Goal: Task Accomplishment & Management: Manage account settings

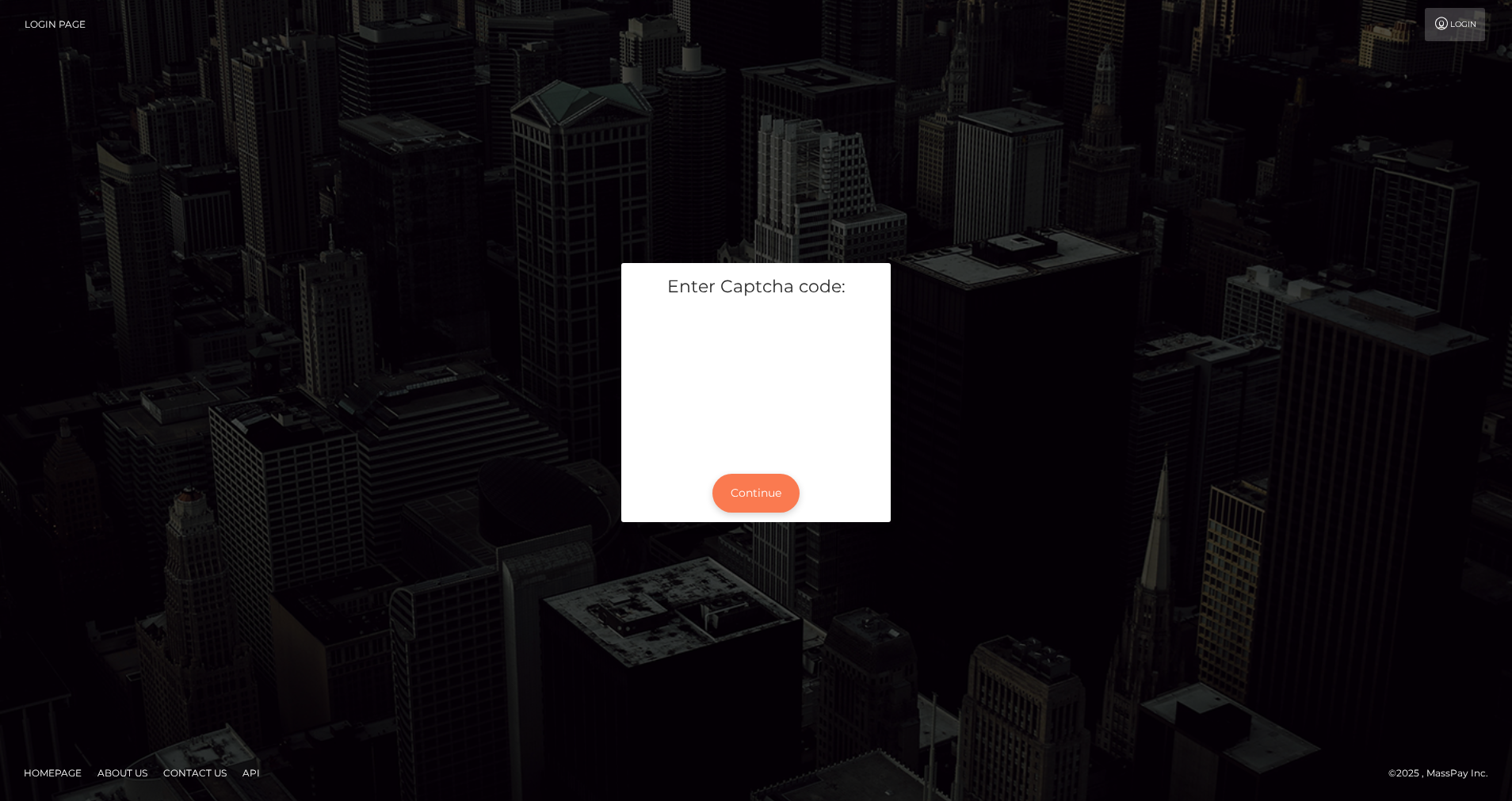
click at [779, 483] on button "Continue" at bounding box center [756, 493] width 87 height 39
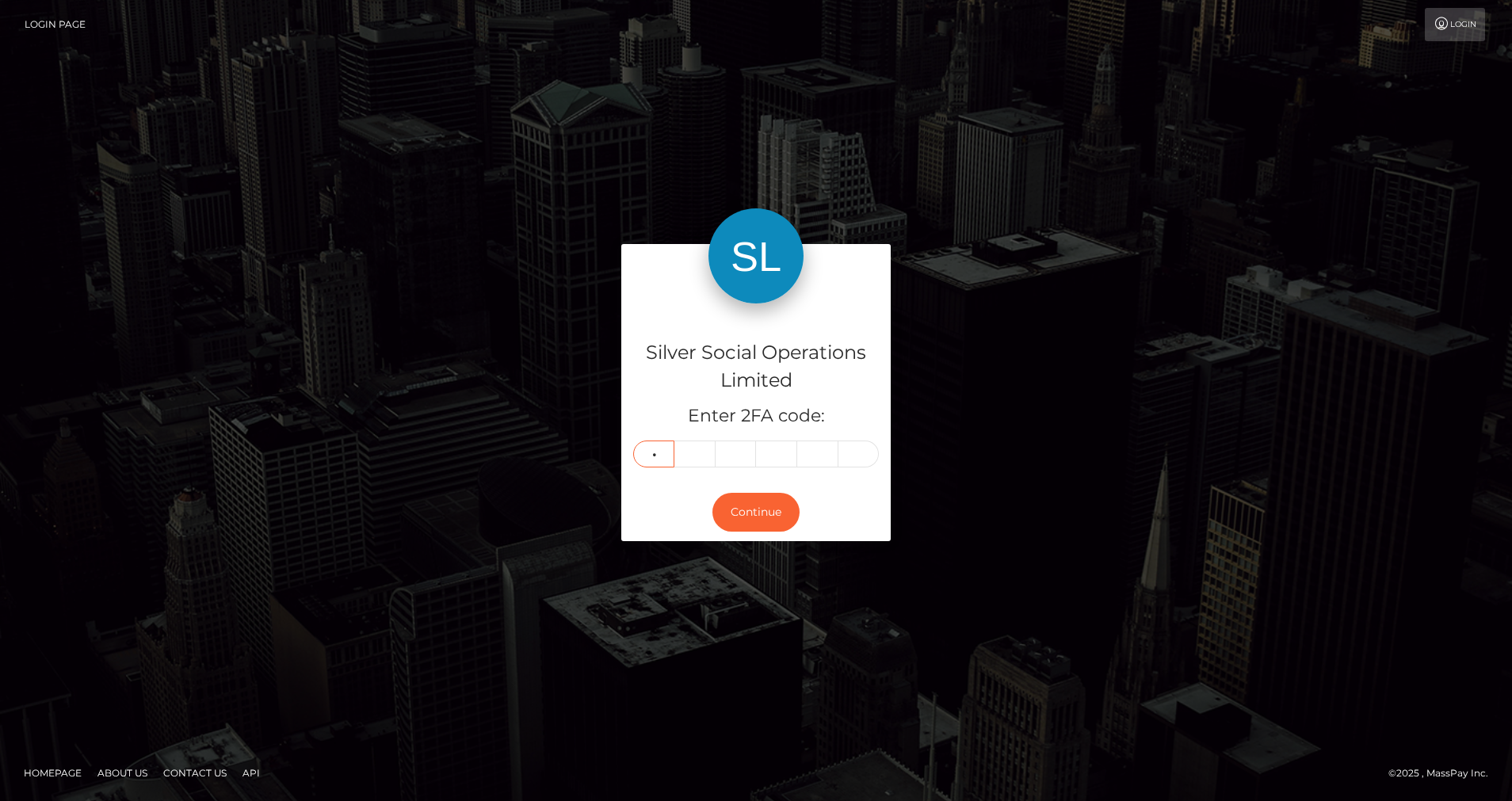
type input "7"
type input "6"
type input "1"
type input "2"
type input "3"
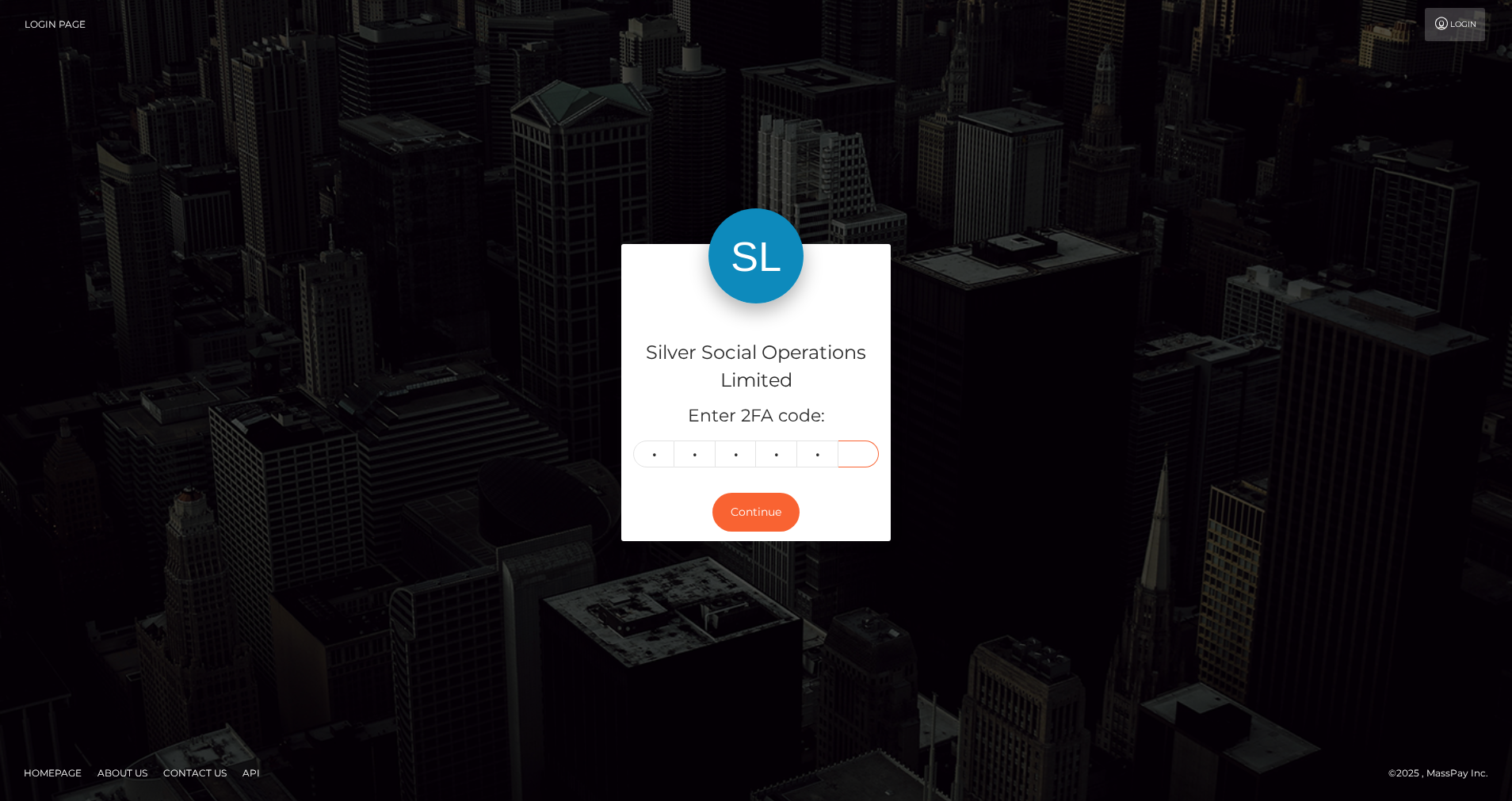
type input "7"
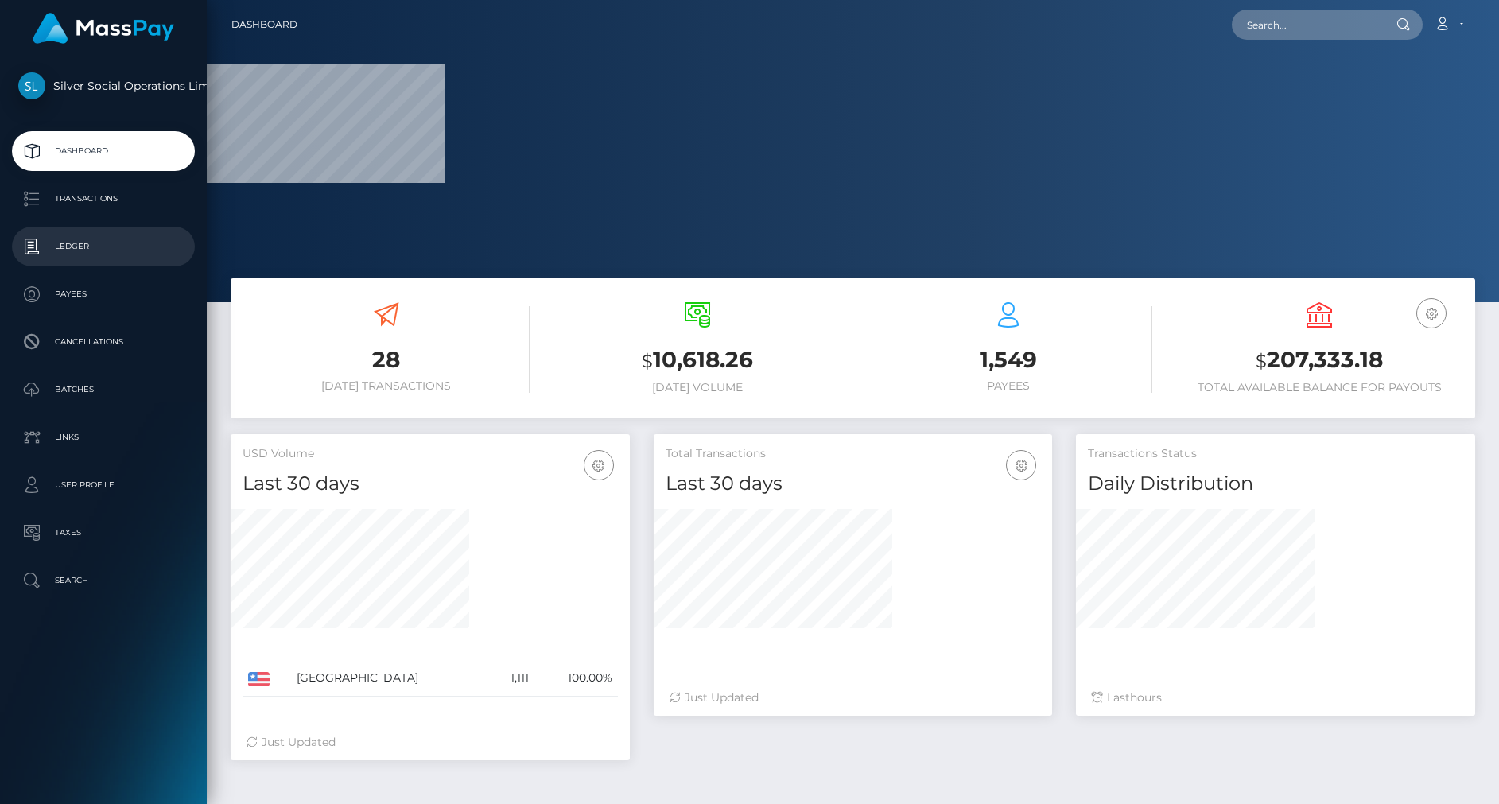
click at [96, 248] on p "Ledger" at bounding box center [103, 247] width 170 height 24
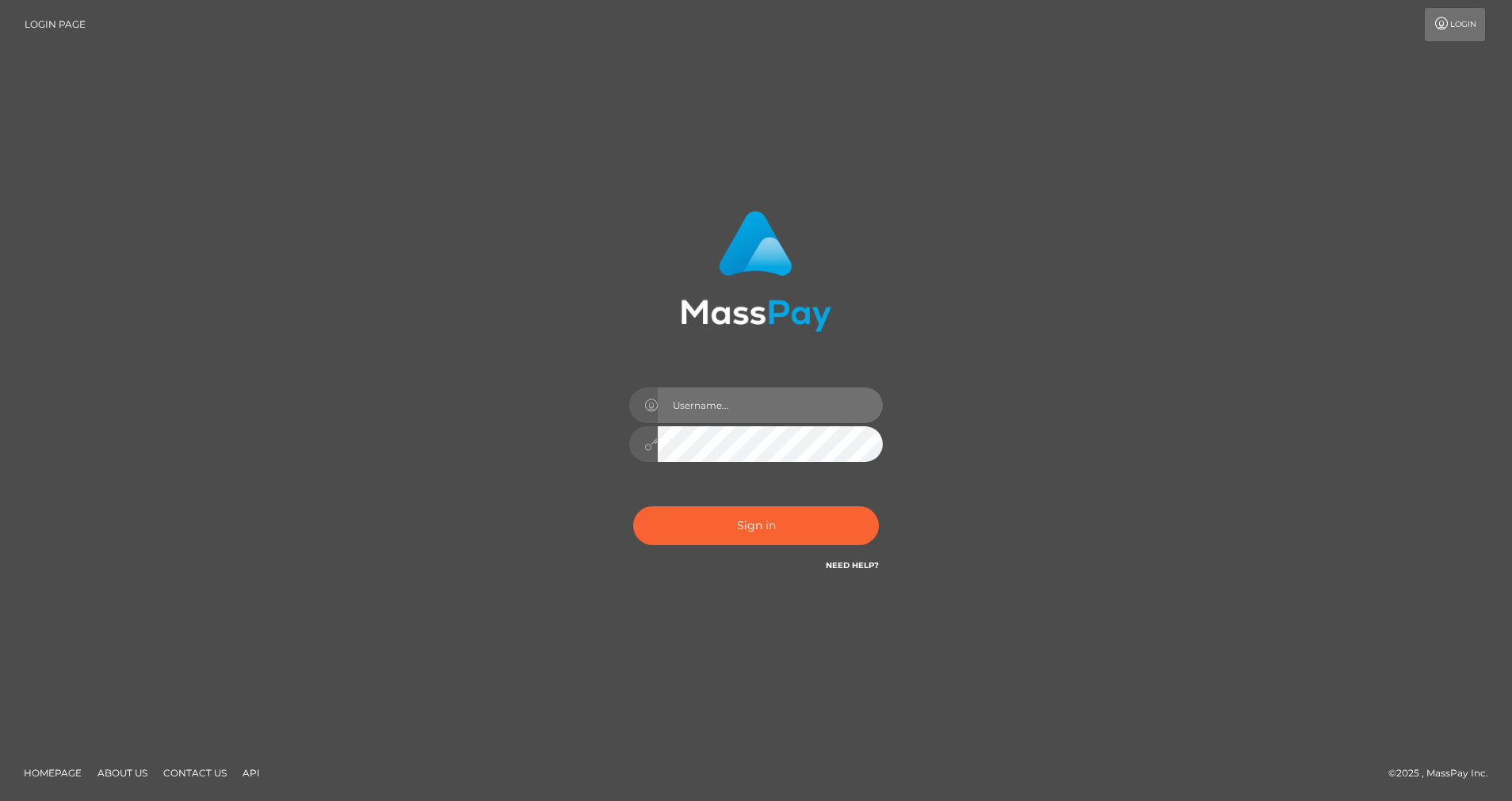
click at [758, 400] on input "text" at bounding box center [770, 405] width 225 height 36
type input "[PERSON_NAME].silversocial"
click at [737, 519] on button "Sign in" at bounding box center [756, 525] width 246 height 39
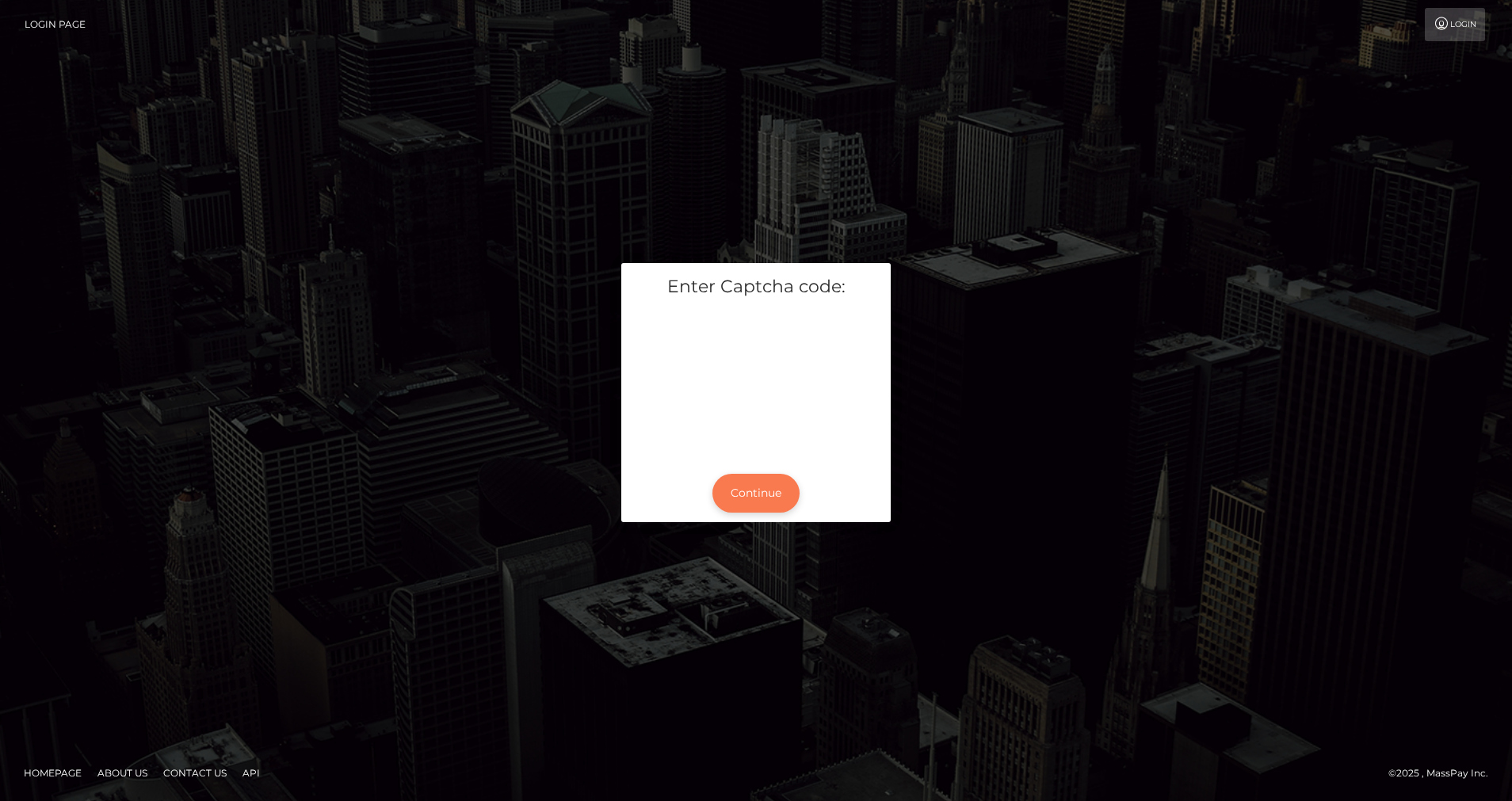
click at [756, 496] on button "Continue" at bounding box center [756, 493] width 87 height 39
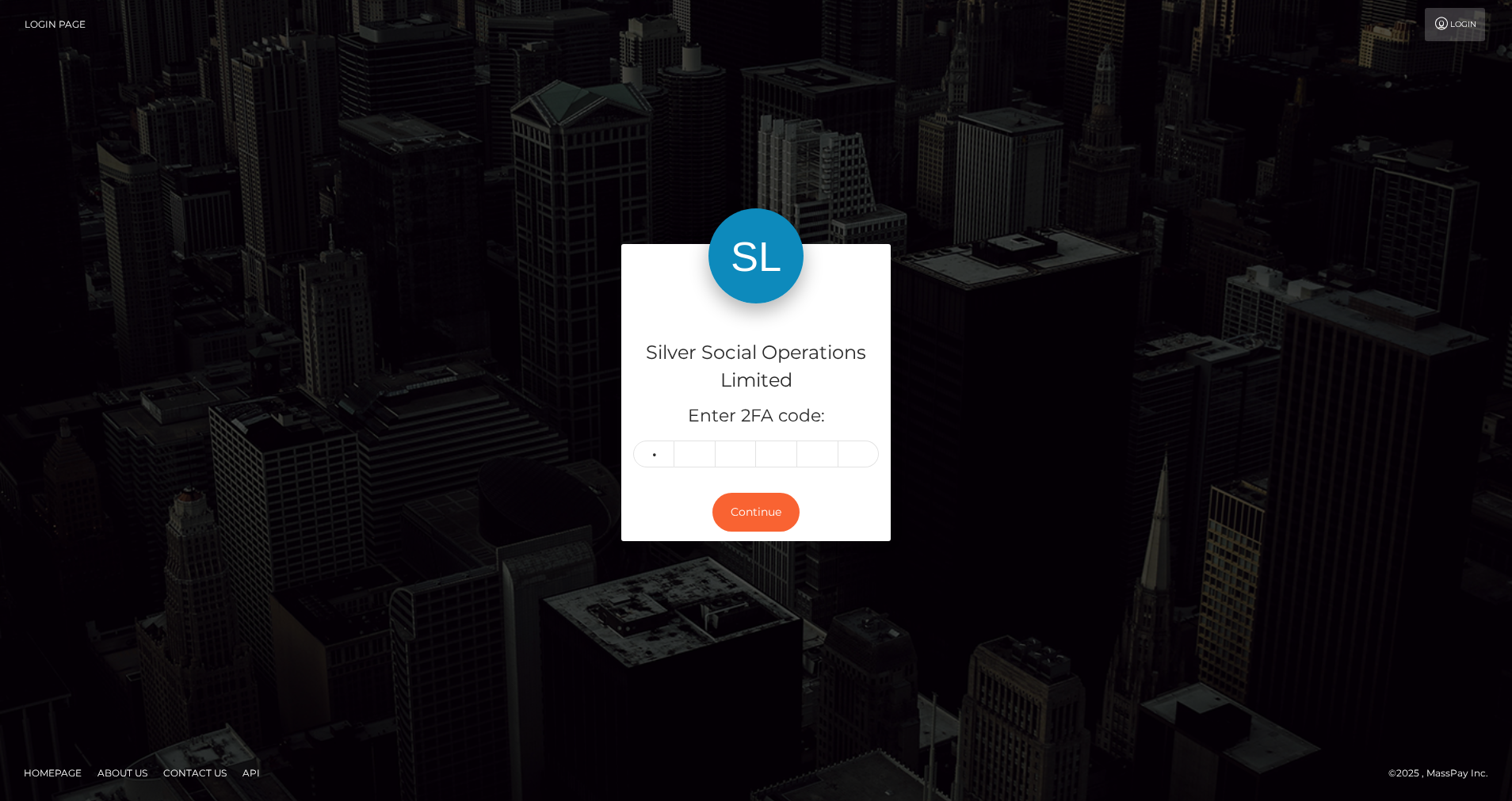
type input "4"
type input "3"
type input "5"
type input "0"
type input "7"
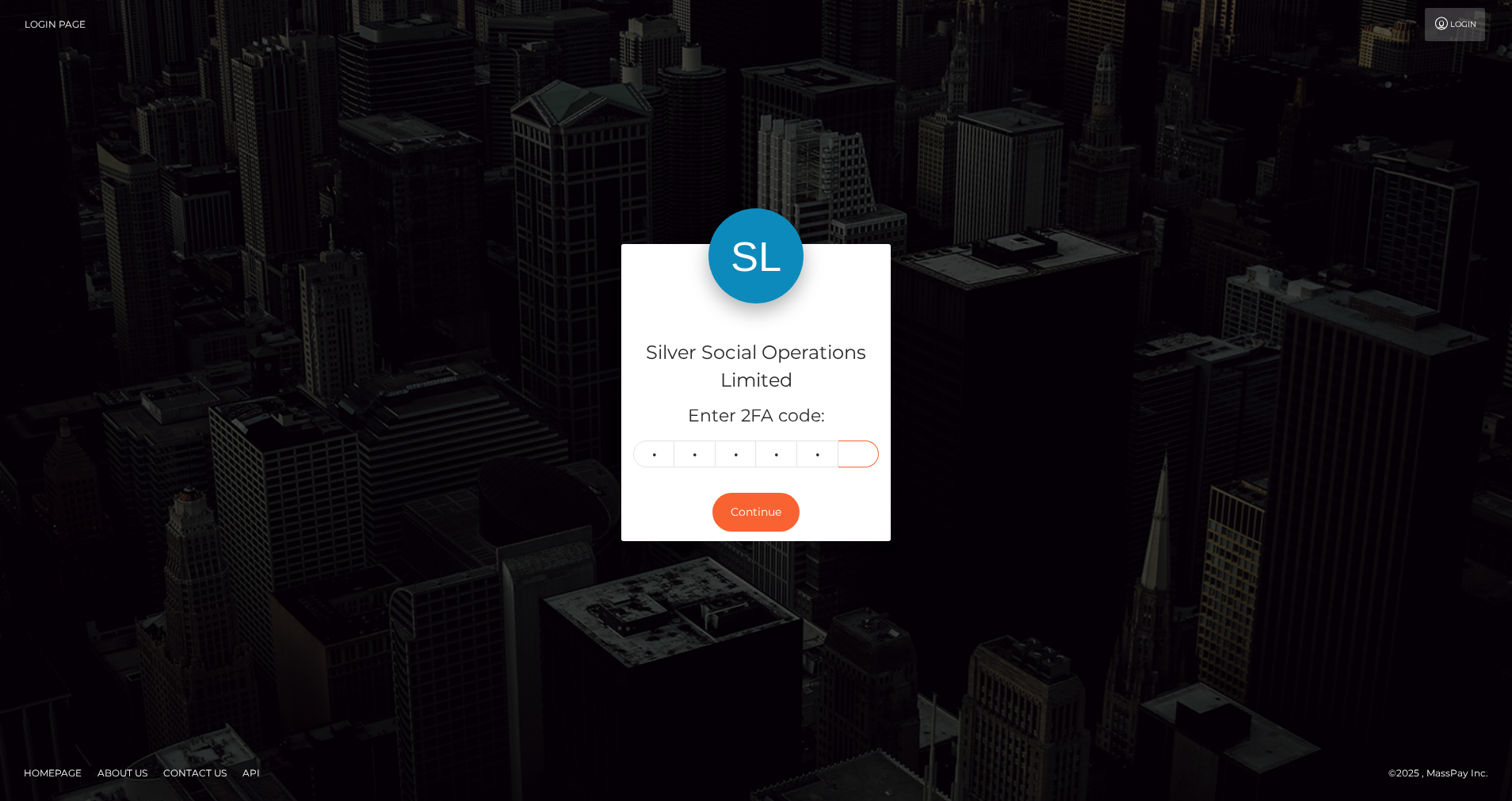
type input "6"
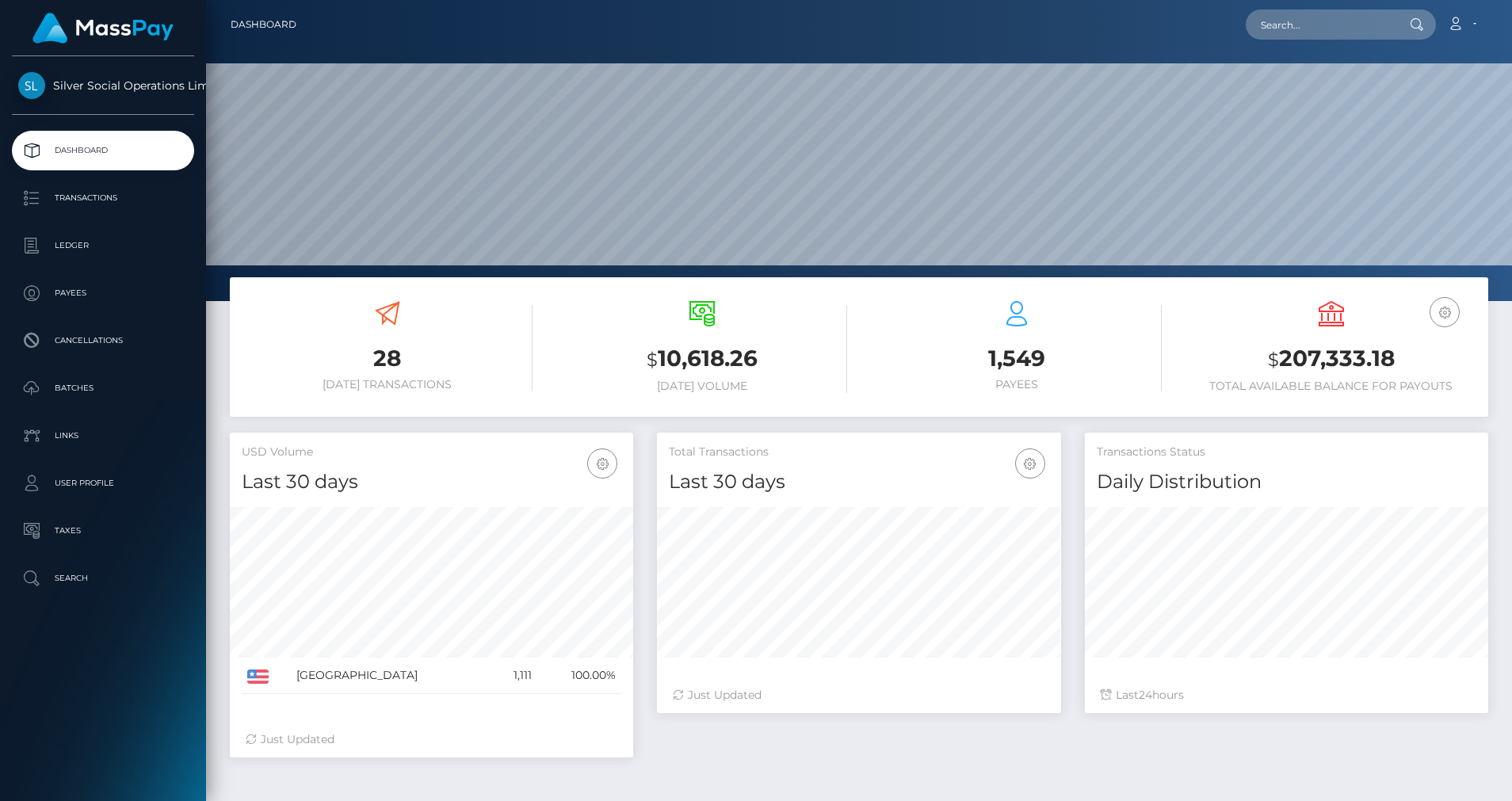
scroll to position [281, 405]
click at [80, 251] on p "Ledger" at bounding box center [103, 246] width 169 height 24
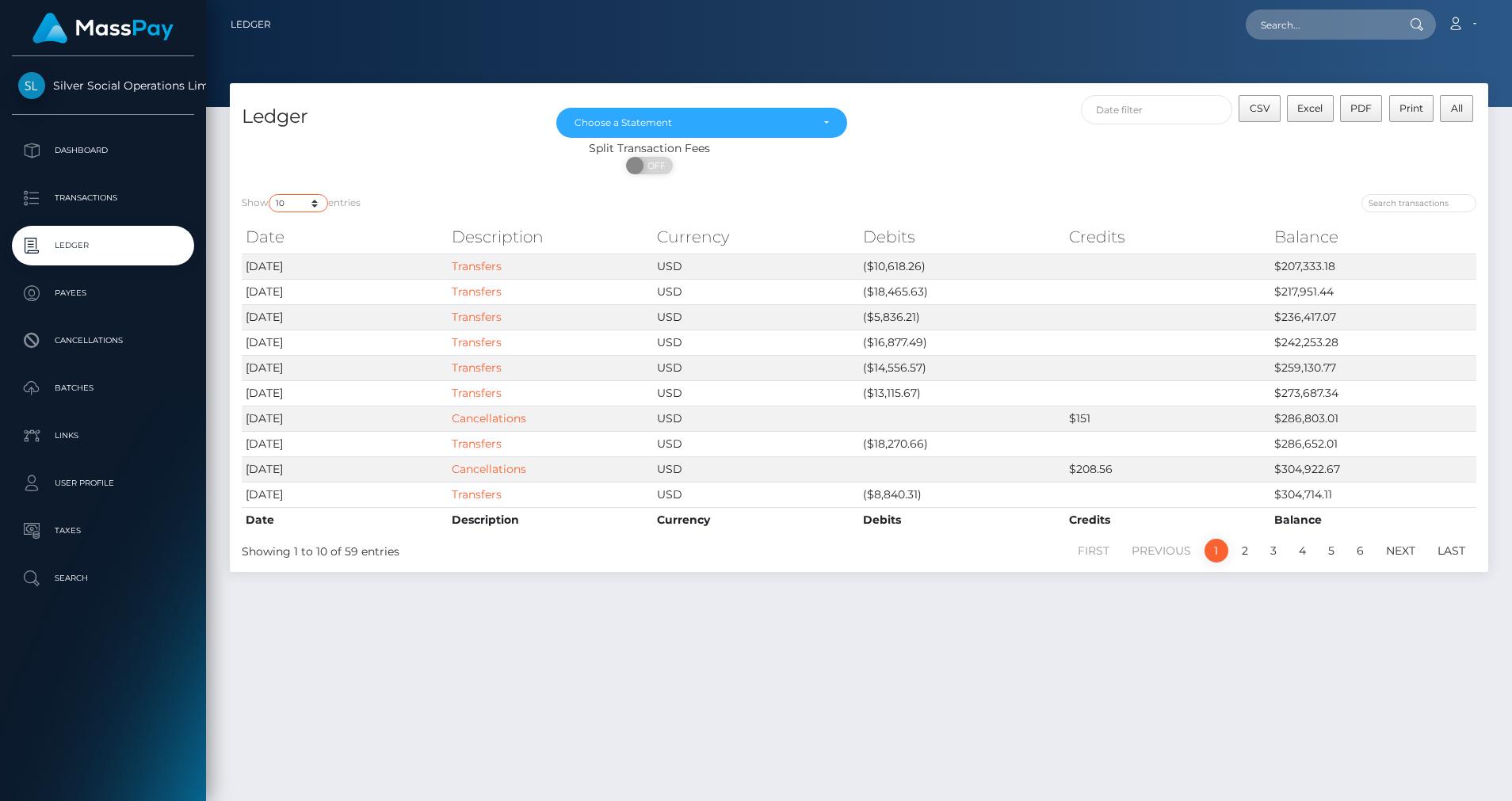
click at [317, 203] on select "10 25 50 100 250" at bounding box center [299, 203] width 60 height 18
select select "50"
click at [270, 194] on select "10 25 50 100 250" at bounding box center [299, 203] width 60 height 18
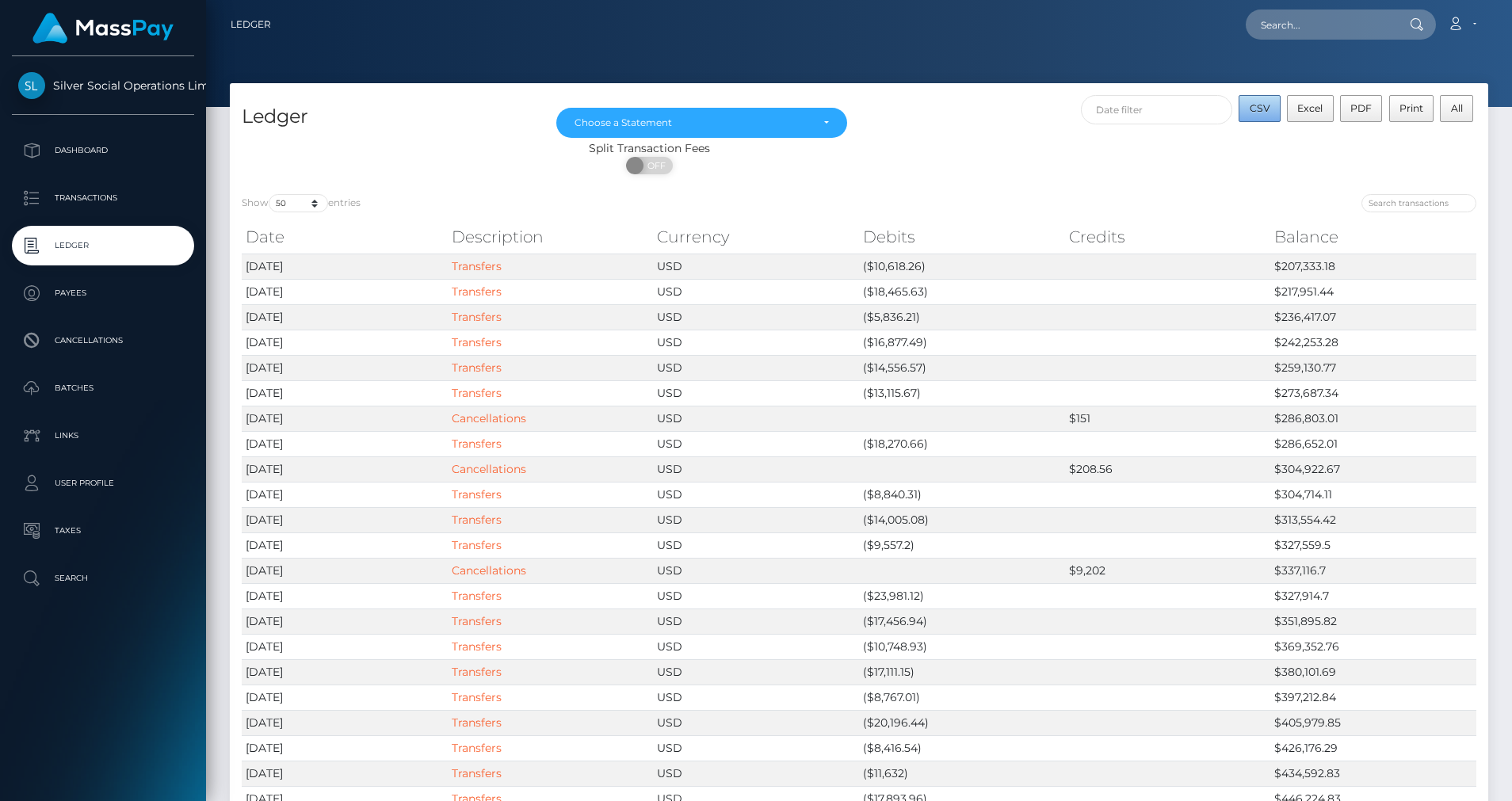
click at [1261, 111] on span "CSV" at bounding box center [1260, 109] width 21 height 12
click at [813, 130] on div "Choose a Statement" at bounding box center [702, 123] width 254 height 13
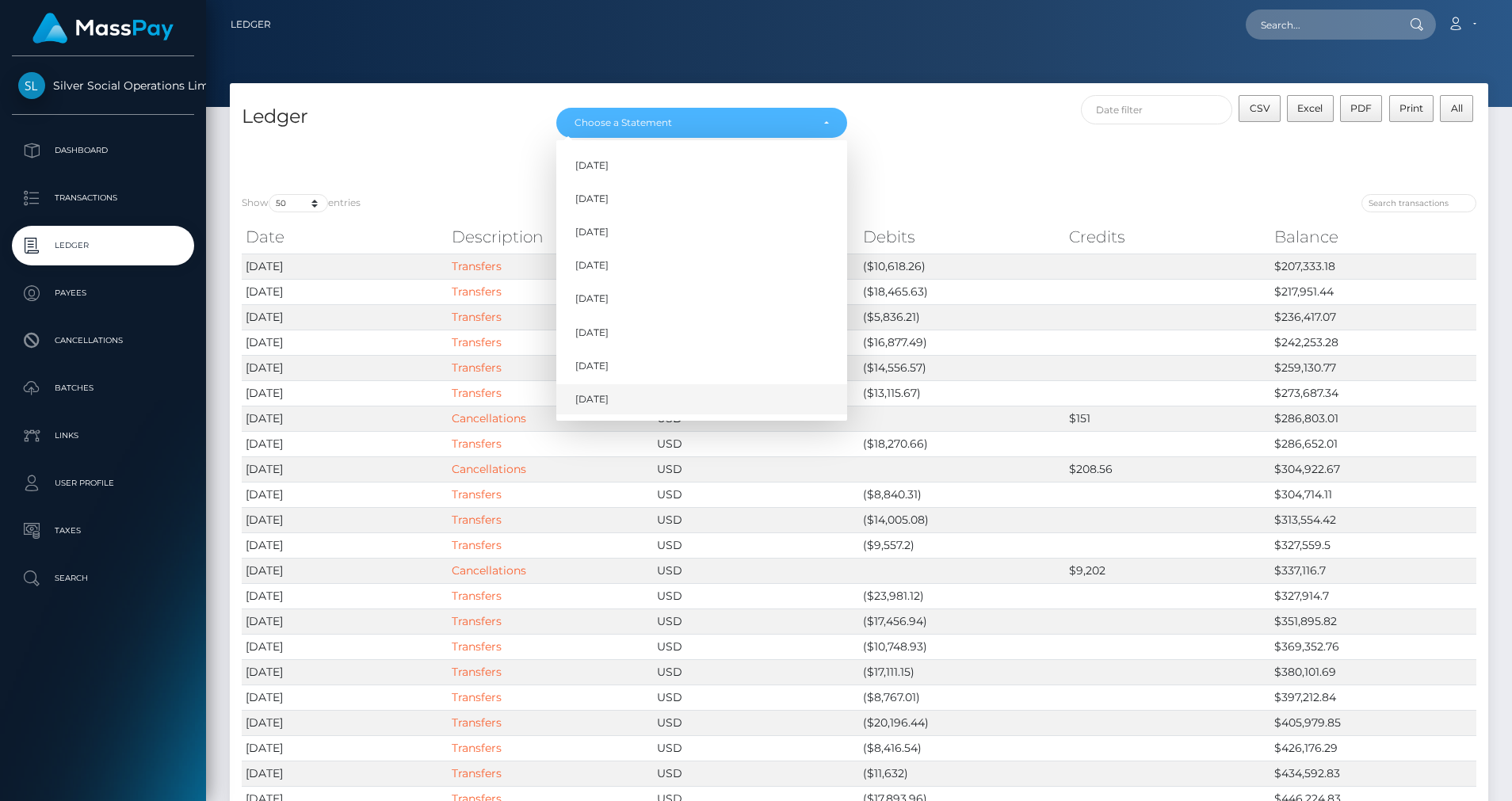
click at [600, 398] on span "[DATE]" at bounding box center [591, 400] width 33 height 14
select select "[DATE]"
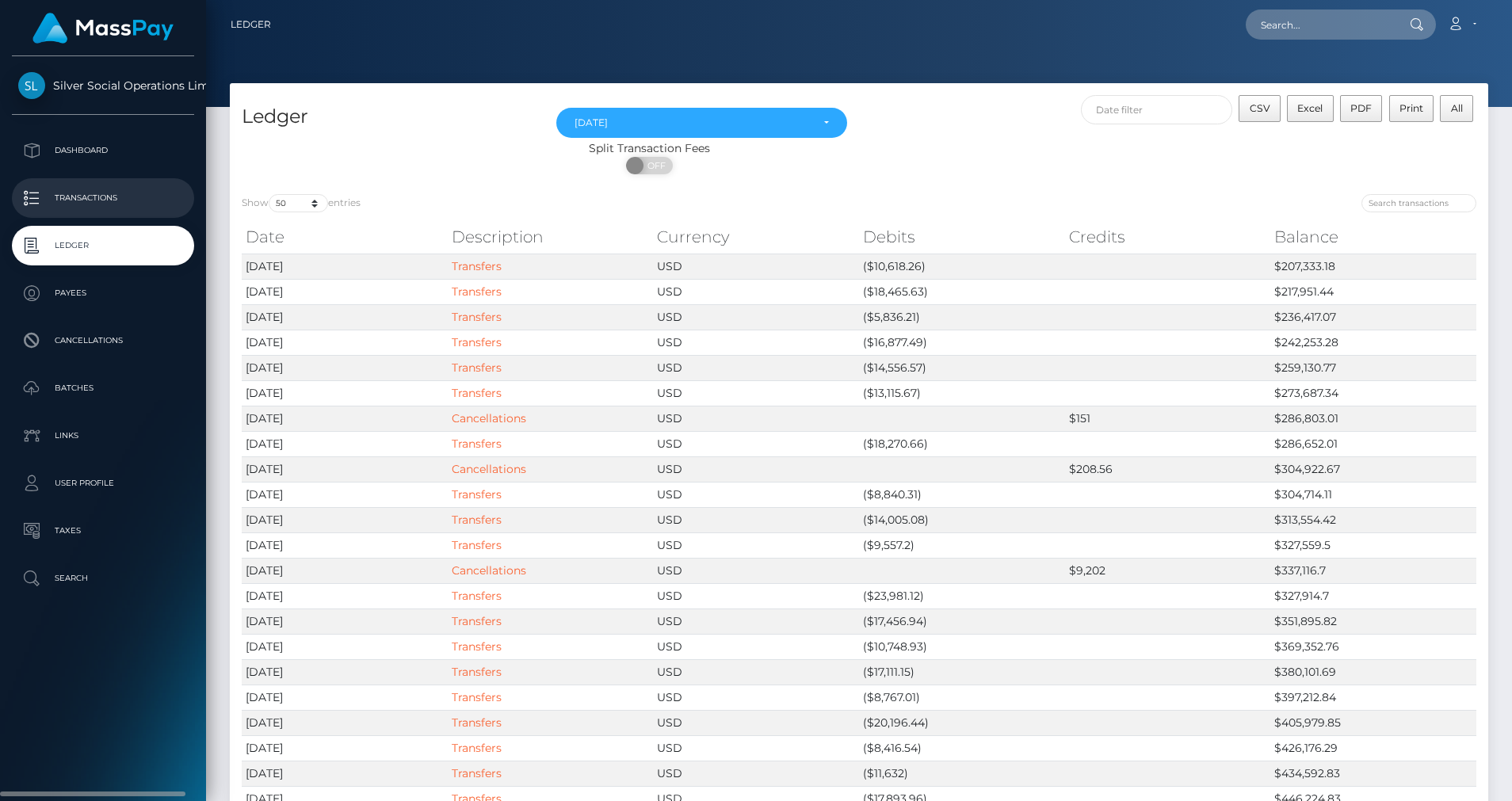
click at [75, 192] on p "Transactions" at bounding box center [103, 198] width 169 height 24
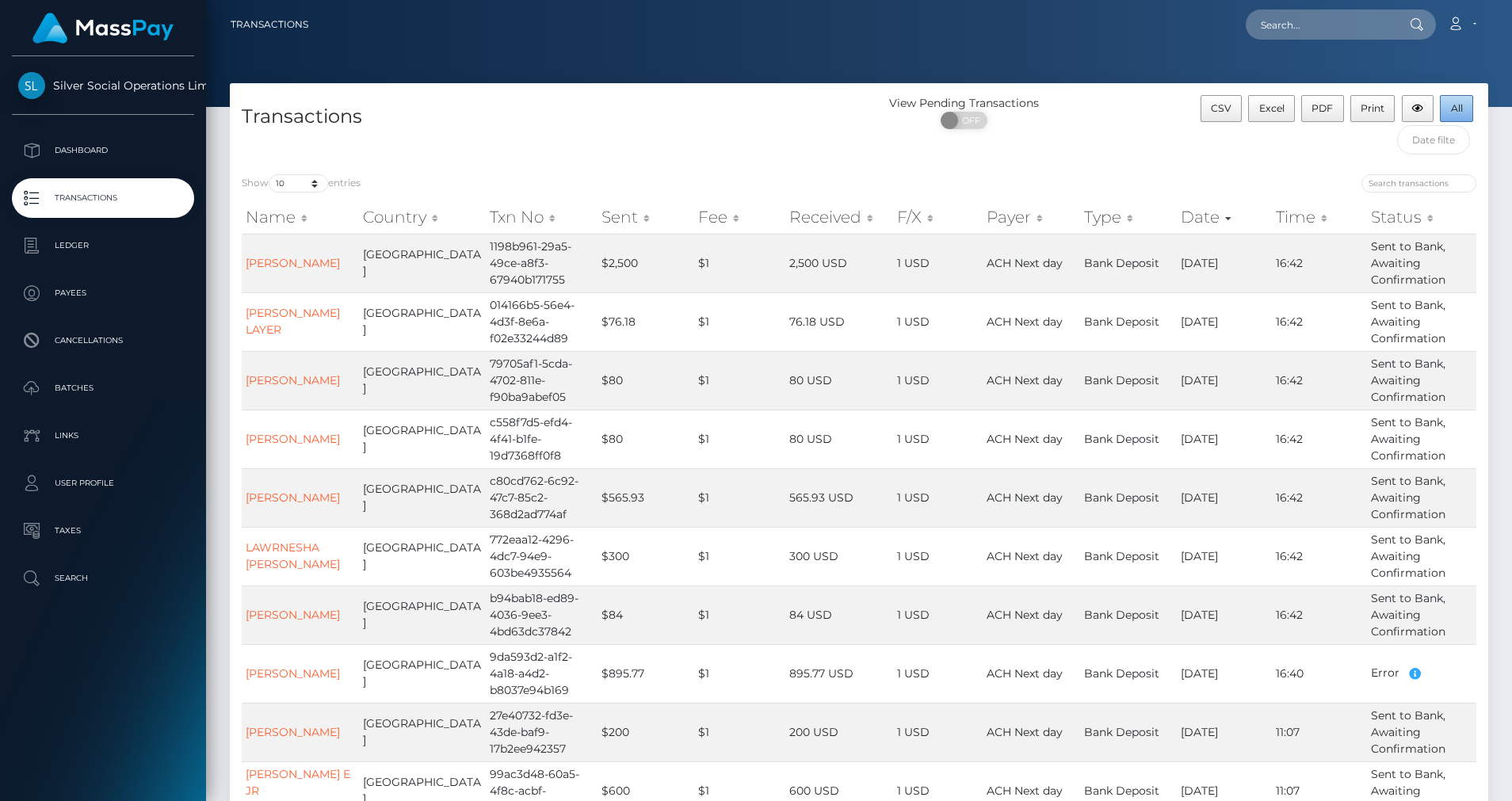
click at [1462, 108] on span "All" at bounding box center [1457, 109] width 12 height 12
